Goal: Check status: Check status

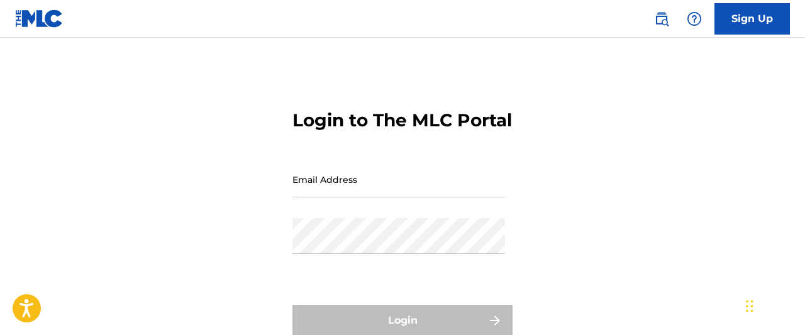
click at [321, 197] on input "Email Address" at bounding box center [398, 180] width 213 height 36
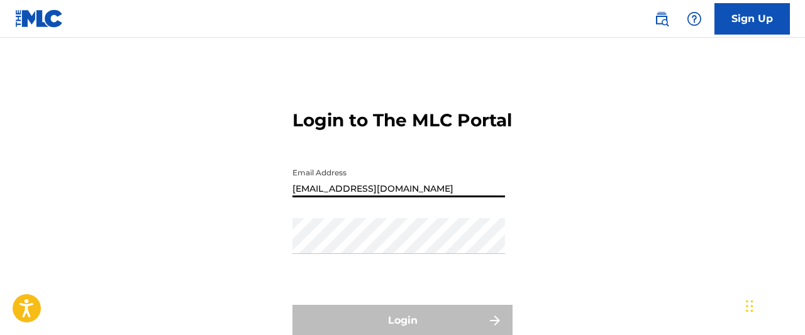
type input "[EMAIL_ADDRESS][DOMAIN_NAME]"
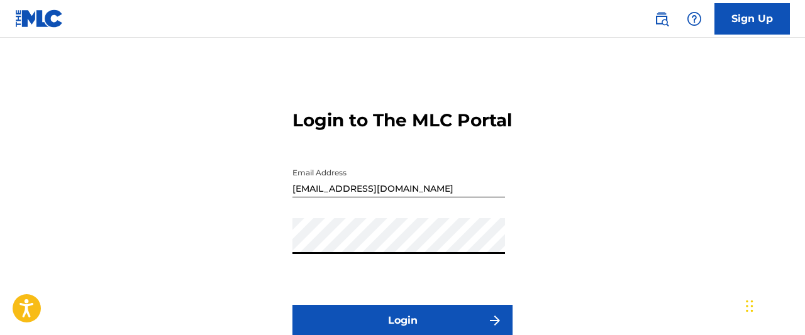
click at [292, 305] on button "Login" at bounding box center [402, 320] width 220 height 31
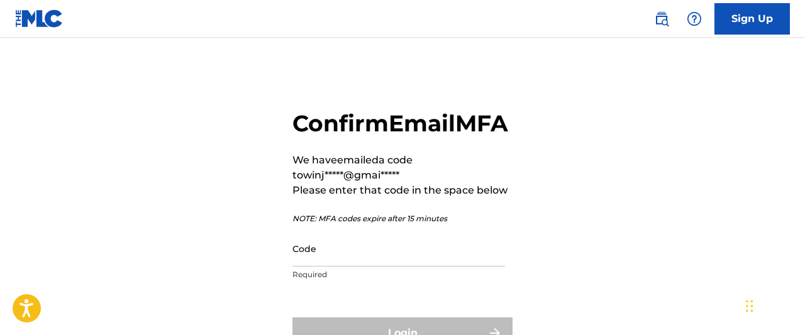
click at [334, 267] on input "Code" at bounding box center [398, 249] width 213 height 36
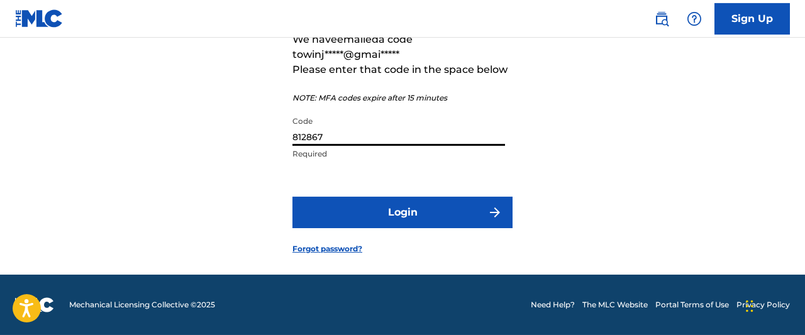
scroll to position [131, 0]
type input "812867"
click at [391, 221] on button "Login" at bounding box center [402, 212] width 220 height 31
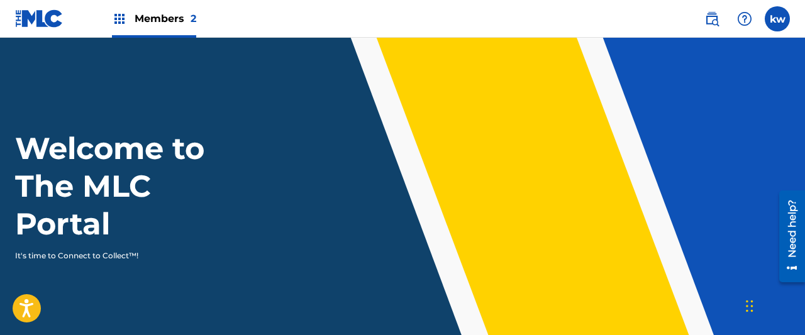
click at [770, 21] on label at bounding box center [777, 18] width 25 height 25
click at [777, 19] on input "kw [PERSON_NAME][US_STATE] [EMAIL_ADDRESS][DOMAIN_NAME] Notification Preference…" at bounding box center [777, 19] width 0 height 0
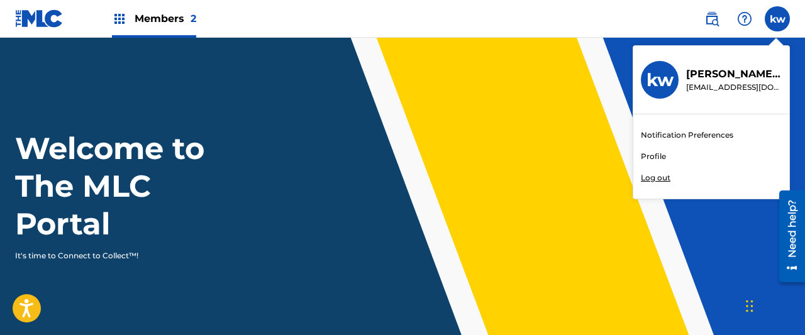
click at [113, 14] on img at bounding box center [119, 18] width 15 height 15
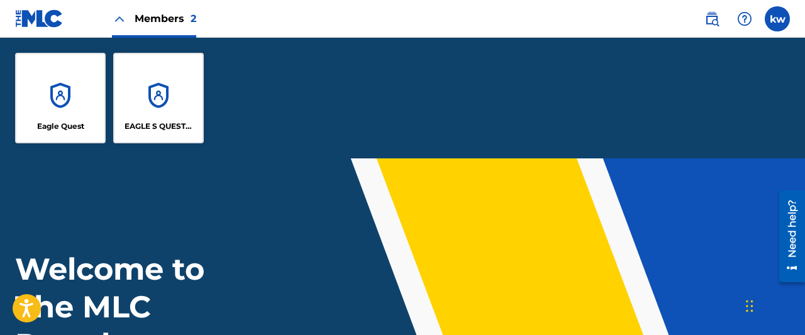
click at [132, 84] on div "EAGLE S QUEST PUBLISHING" at bounding box center [158, 98] width 91 height 91
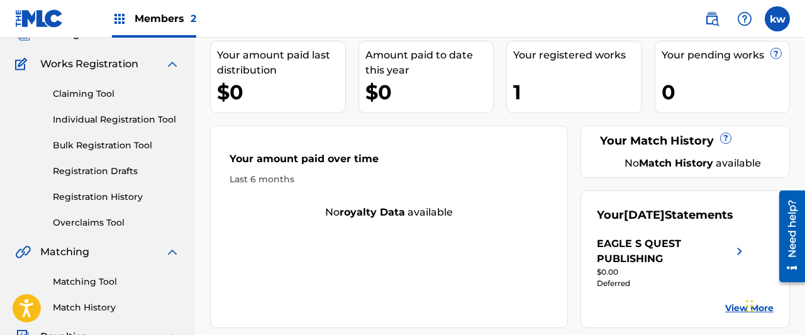
scroll to position [65, 0]
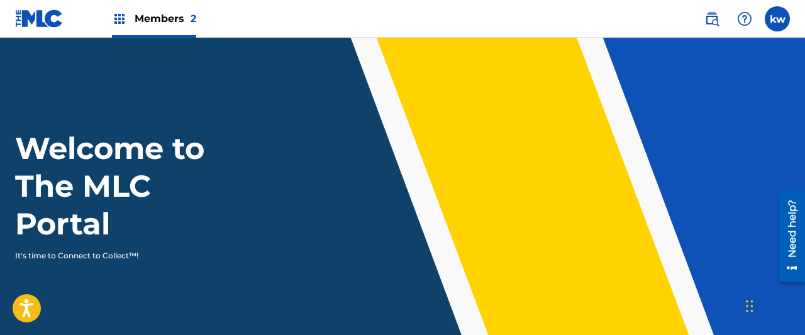
click at [169, 19] on span "Members 2" at bounding box center [166, 18] width 62 height 14
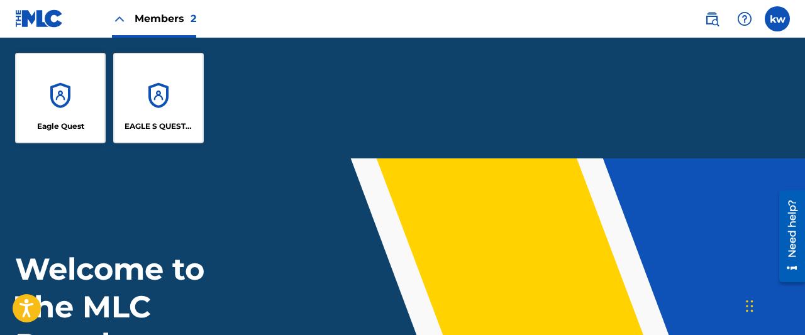
click at [71, 96] on div "Eagle Quest" at bounding box center [60, 98] width 91 height 91
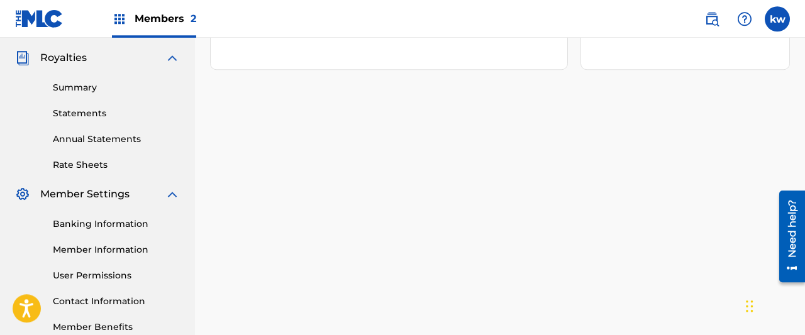
scroll to position [392, 0]
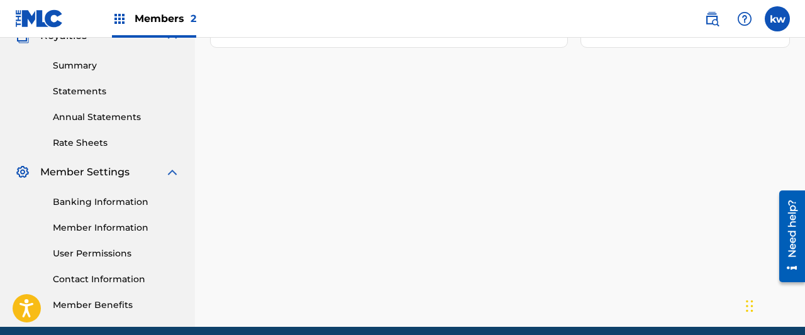
click at [82, 115] on link "Annual Statements" at bounding box center [116, 117] width 127 height 13
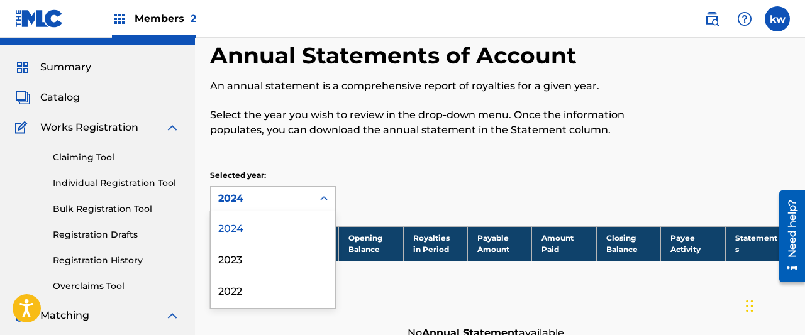
click at [267, 211] on div "4 results available. Use Up and Down to choose options, press Enter to select t…" at bounding box center [273, 198] width 126 height 25
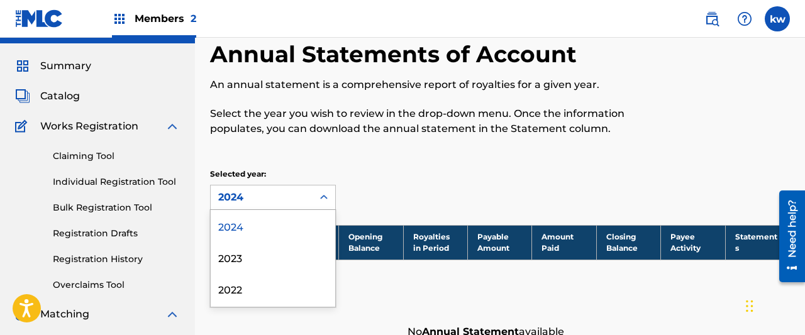
scroll to position [30, 0]
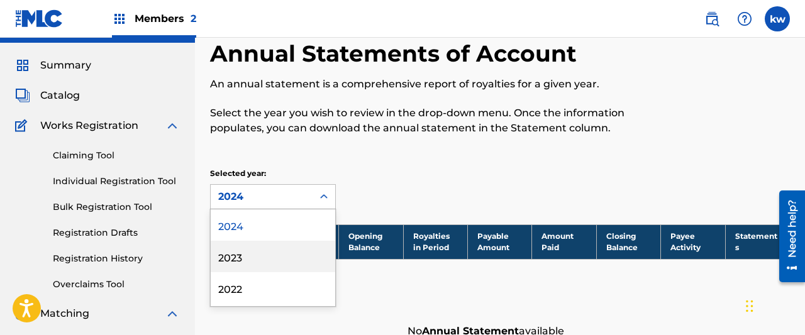
click at [232, 253] on div "2023" at bounding box center [273, 256] width 125 height 31
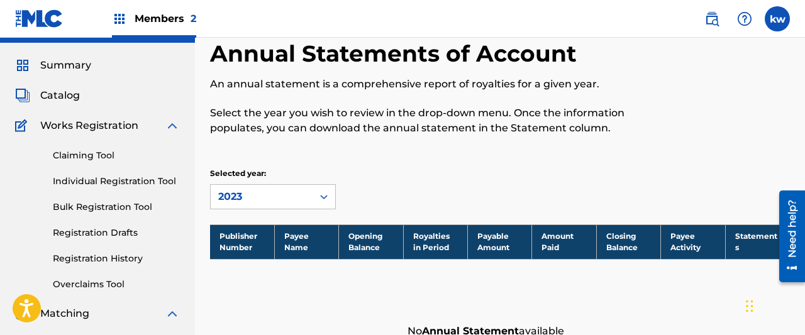
click at [242, 202] on div "2023" at bounding box center [261, 196] width 87 height 15
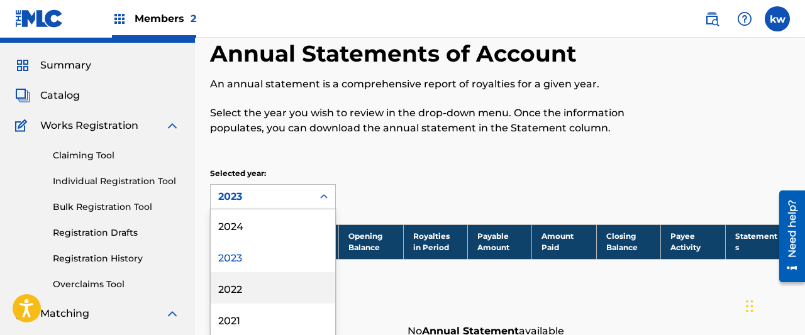
click at [238, 283] on div "2022" at bounding box center [273, 287] width 125 height 31
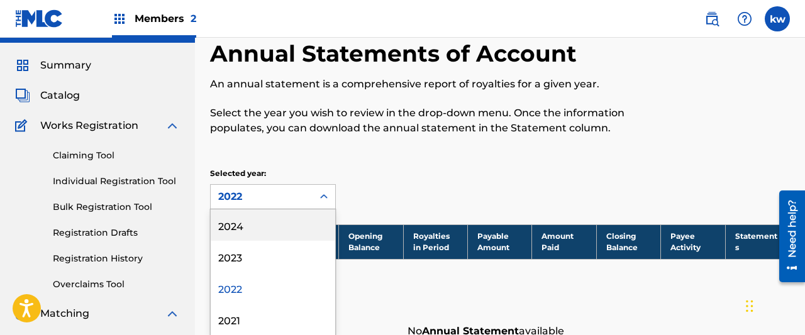
click at [260, 198] on div "2022" at bounding box center [261, 196] width 87 height 15
click at [245, 221] on div "2024" at bounding box center [273, 224] width 125 height 31
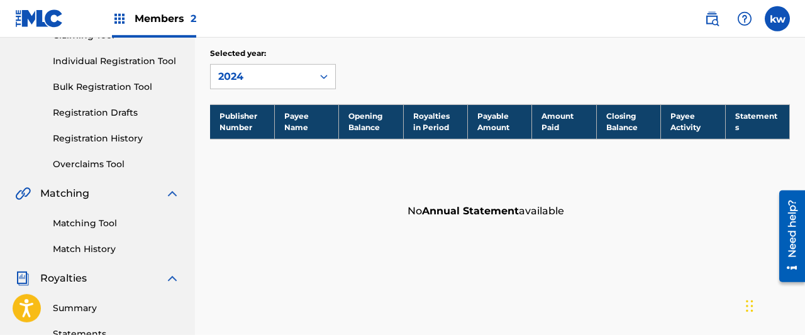
scroll to position [291, 0]
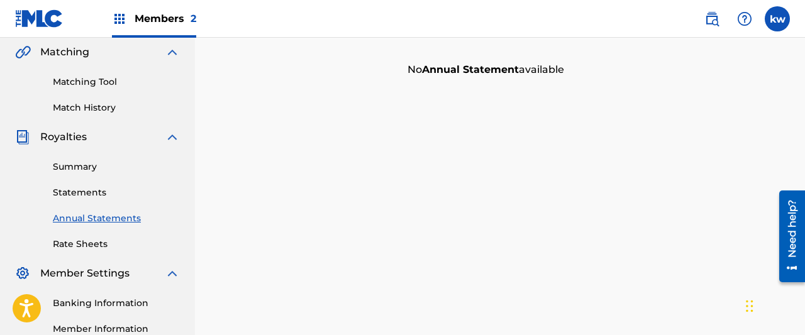
click at [67, 190] on link "Statements" at bounding box center [116, 192] width 127 height 13
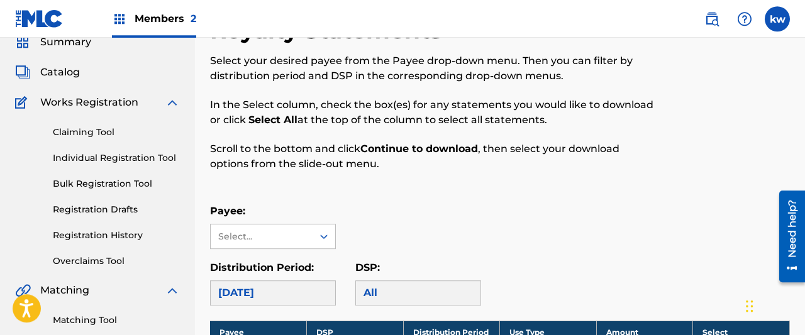
scroll to position [196, 0]
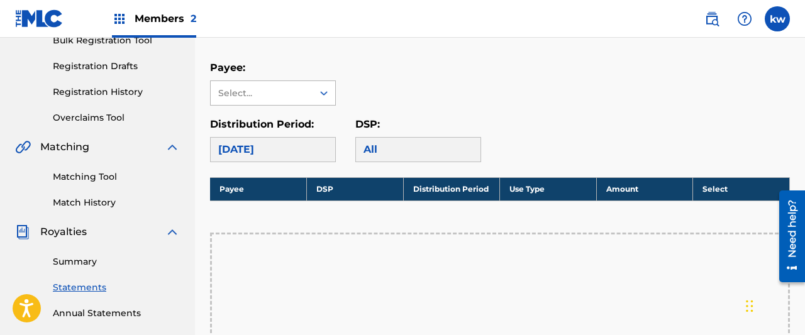
click at [241, 90] on div "Select..." at bounding box center [261, 93] width 86 height 13
click at [279, 148] on div "[DATE]" at bounding box center [273, 149] width 126 height 25
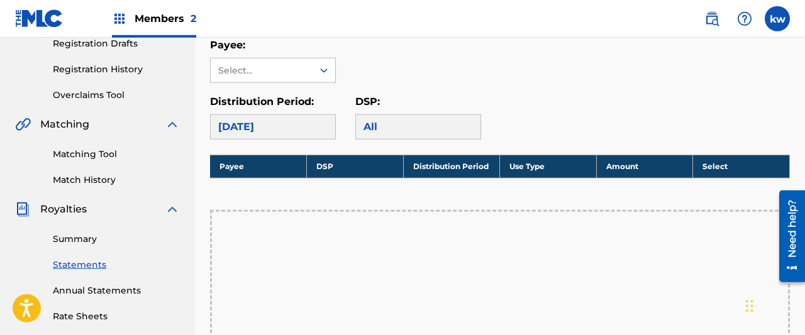
scroll to position [131, 0]
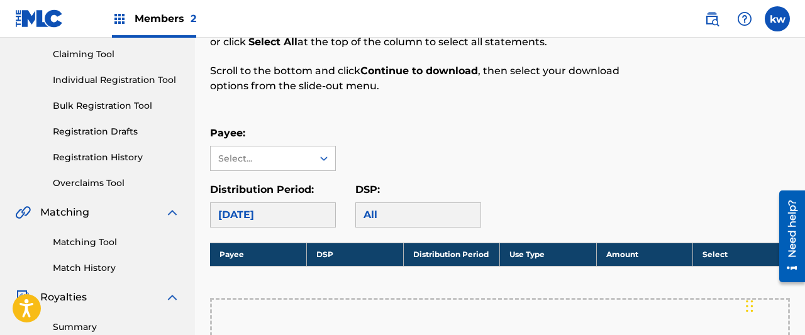
click at [140, 18] on span "Members 2" at bounding box center [166, 18] width 62 height 14
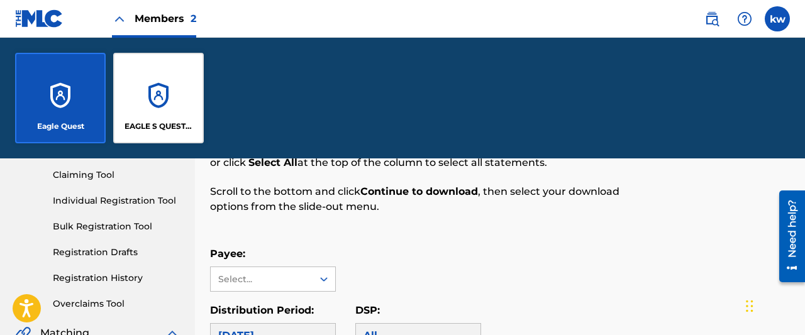
scroll to position [252, 0]
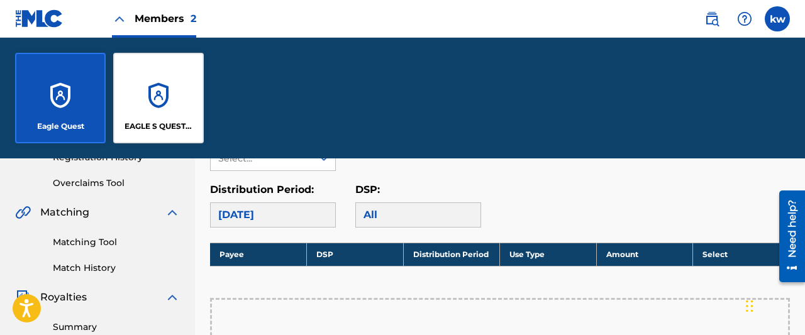
click at [157, 89] on div "EAGLE S QUEST PUBLISHING" at bounding box center [158, 98] width 91 height 91
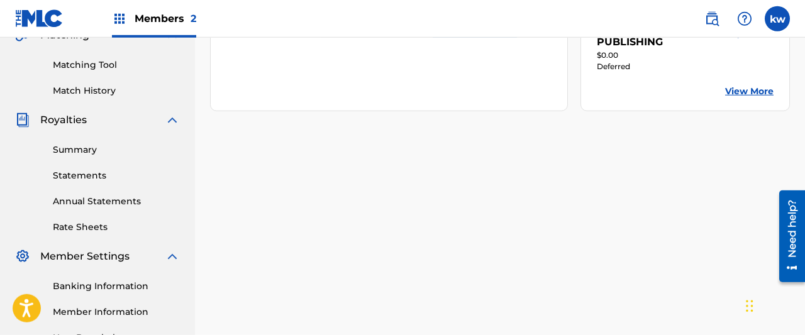
scroll to position [327, 0]
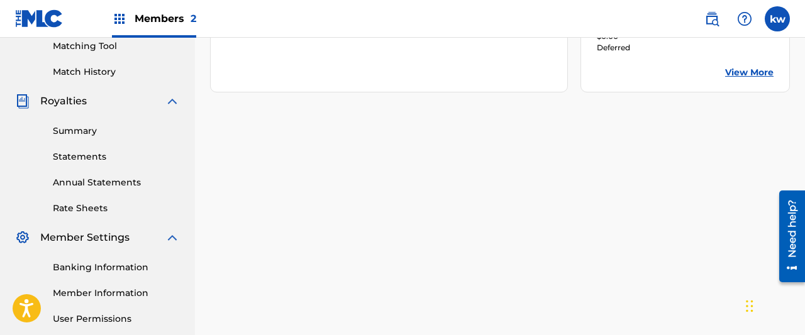
click at [62, 157] on link "Statements" at bounding box center [116, 156] width 127 height 13
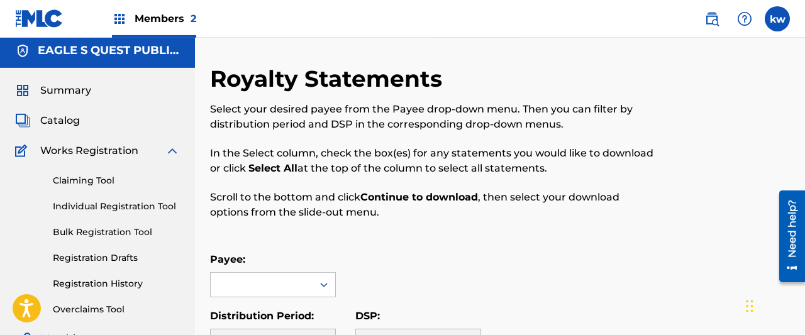
scroll to position [262, 0]
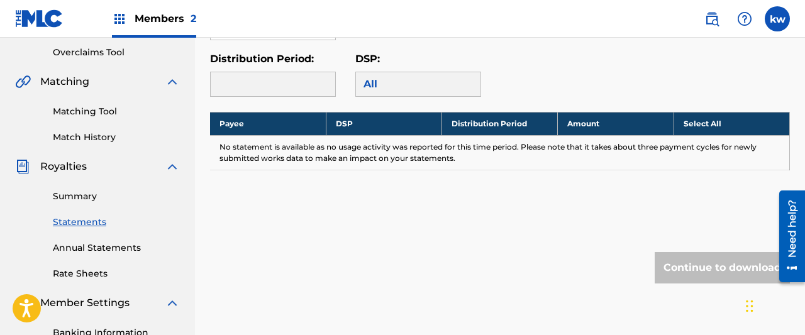
click at [248, 83] on div at bounding box center [273, 84] width 126 height 25
